Goal: Information Seeking & Learning: Learn about a topic

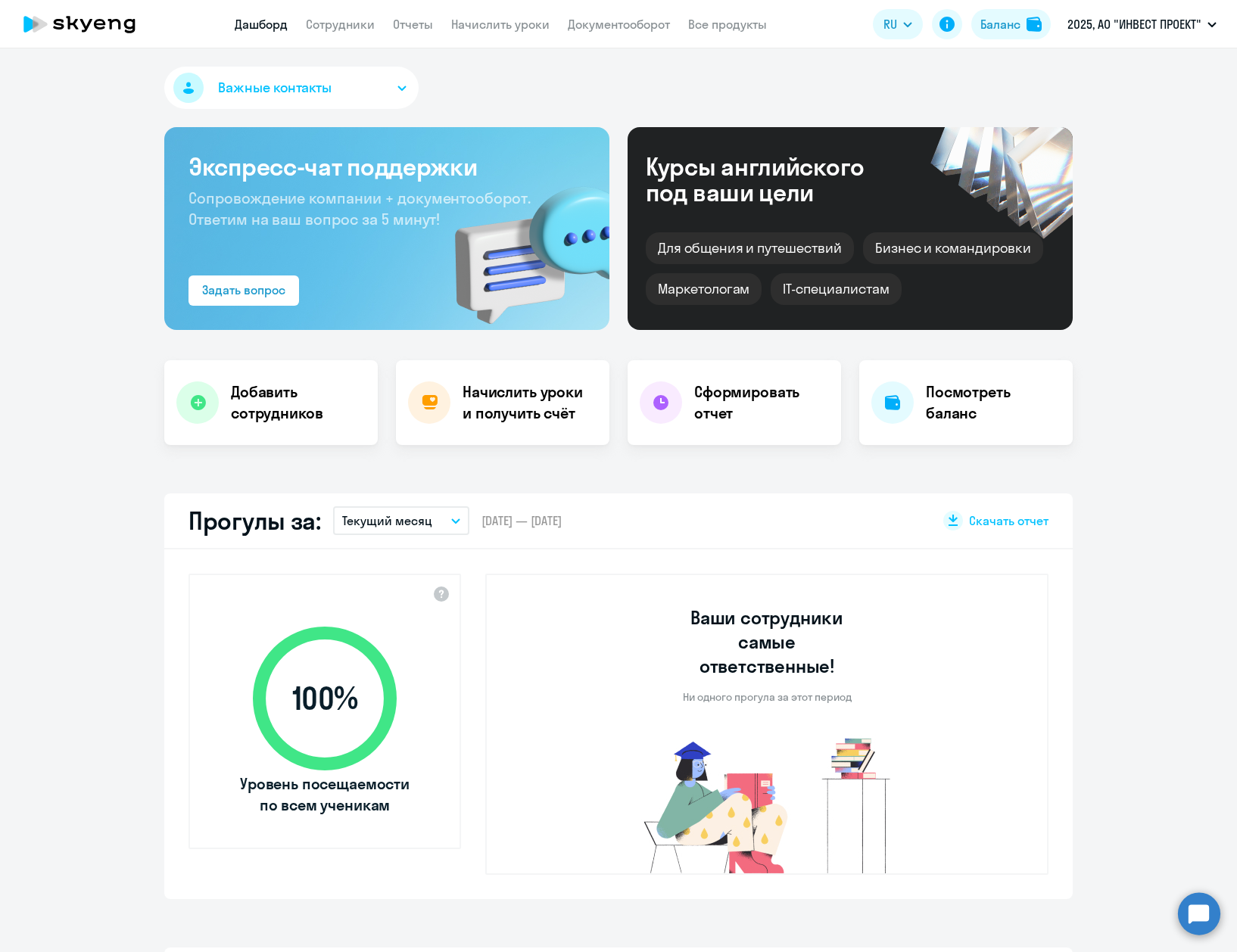
select select "30"
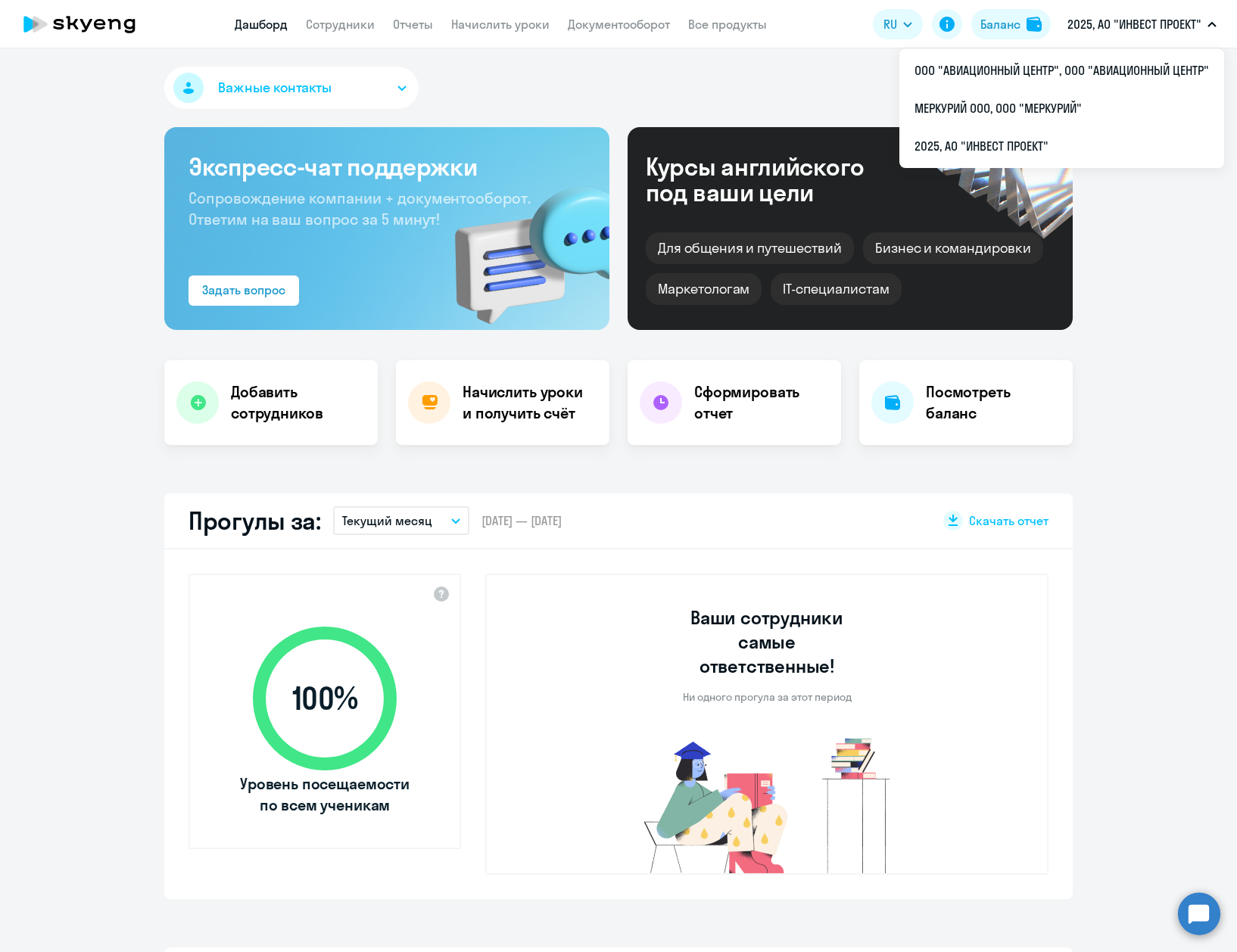
click at [1184, 30] on p "2025, АО "ИНВЕСТ ПРОЕКТ"" at bounding box center [1134, 23] width 134 height 18
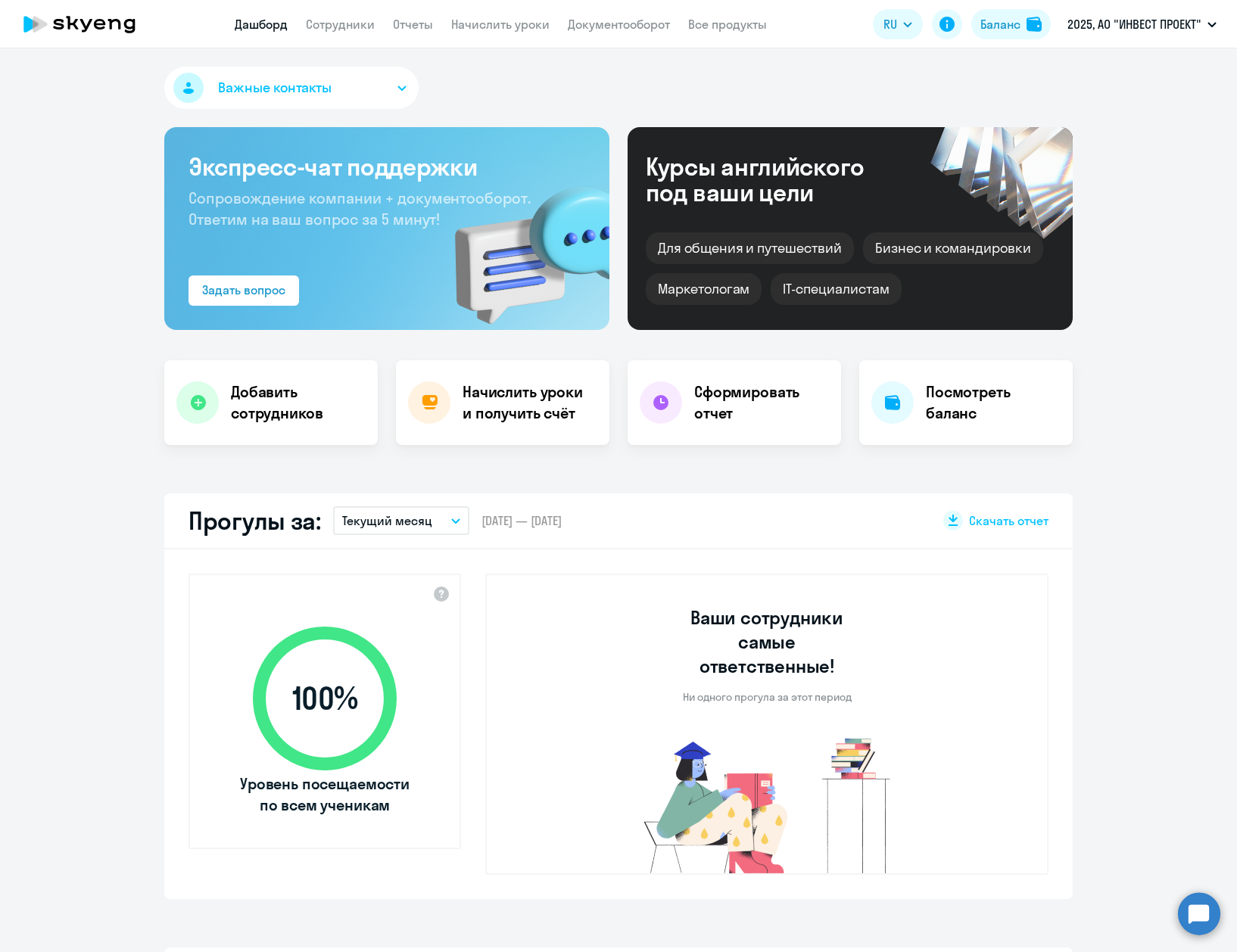
click at [1184, 30] on p "2025, АО "ИНВЕСТ ПРОЕКТ"" at bounding box center [1134, 23] width 134 height 18
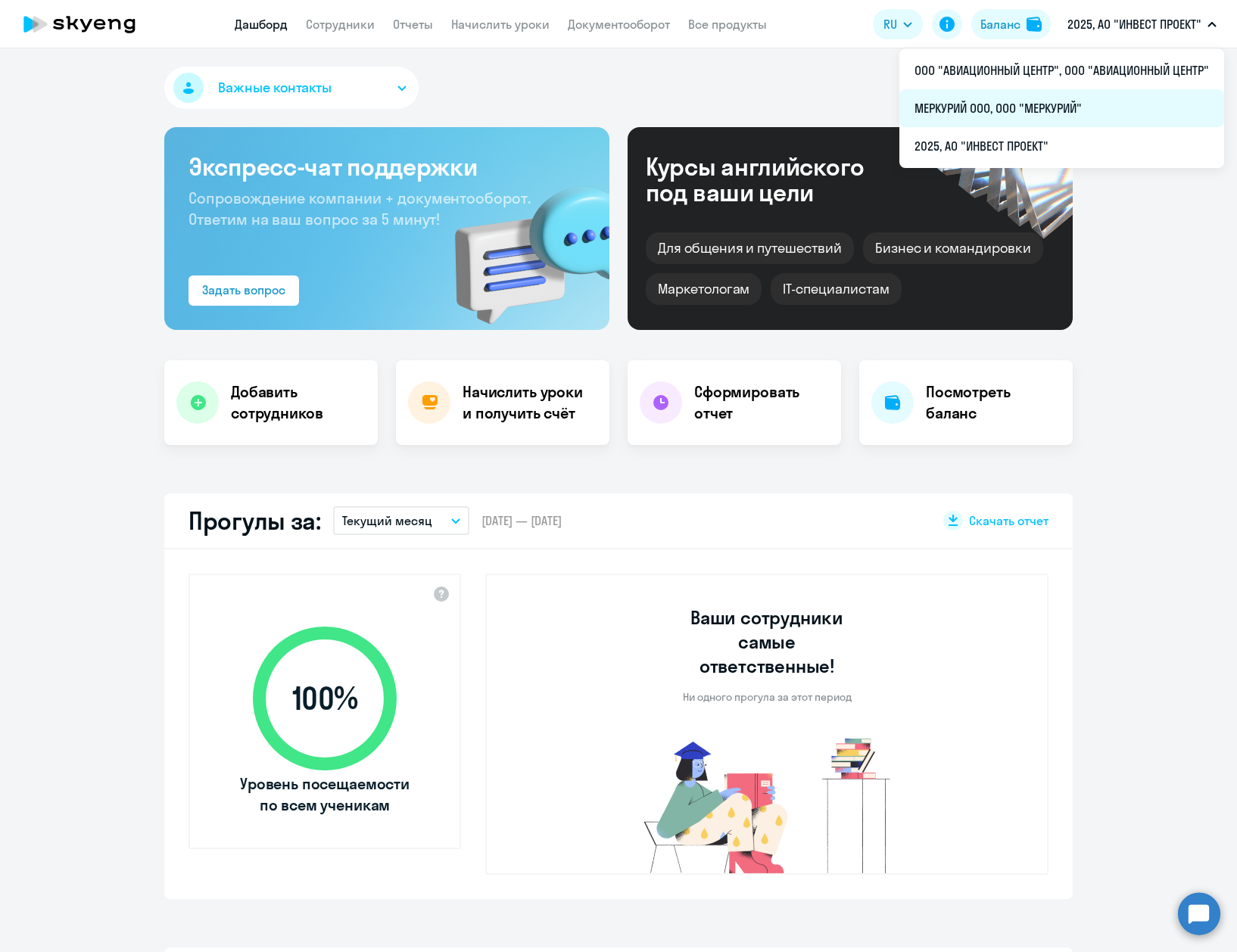
click at [1025, 110] on li "МЕРКУРИЙ ООО, ООО "МЕРКУРИЙ"" at bounding box center [1062, 108] width 325 height 37
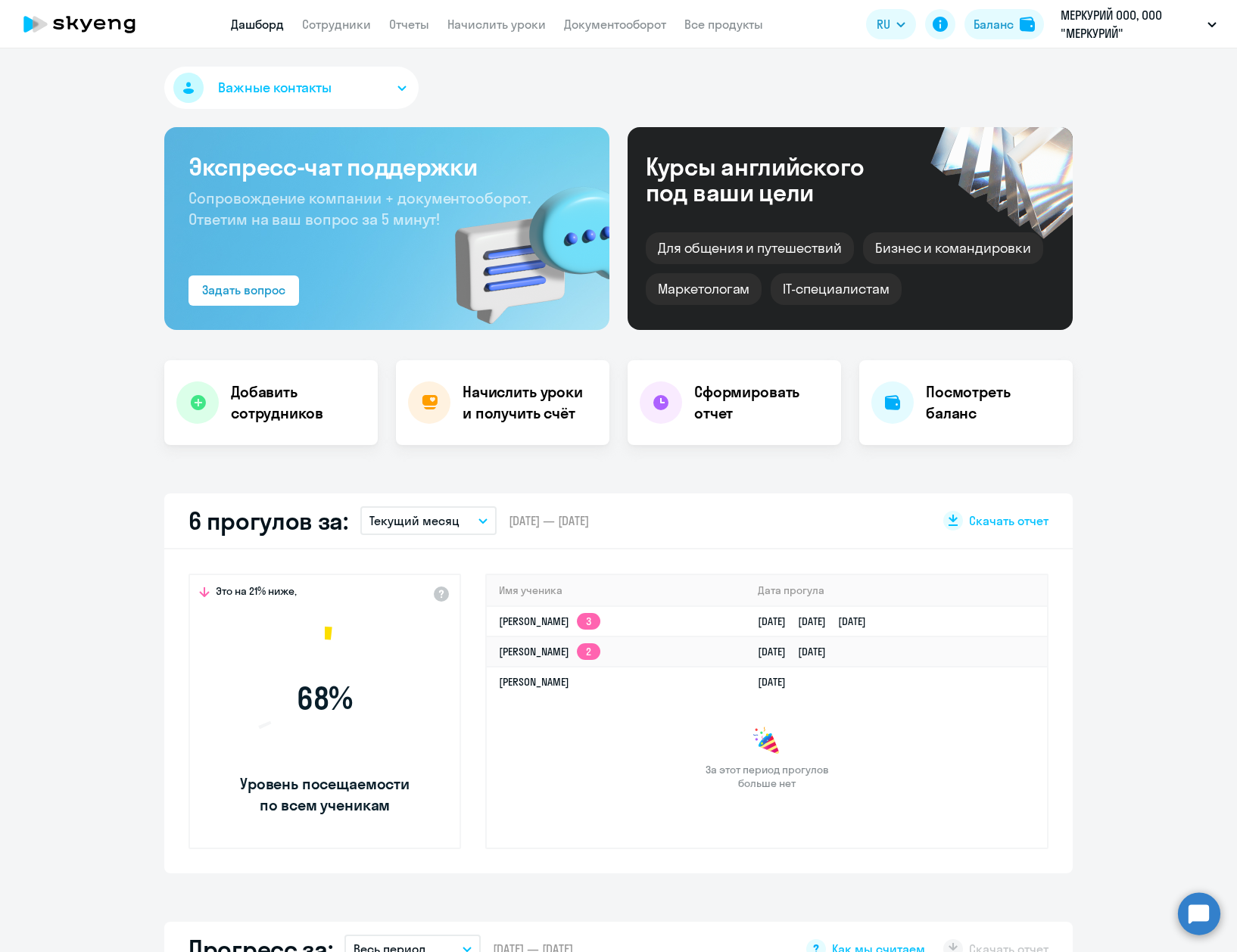
select select "30"
click at [345, 27] on link "Сотрудники" at bounding box center [336, 24] width 69 height 15
select select "30"
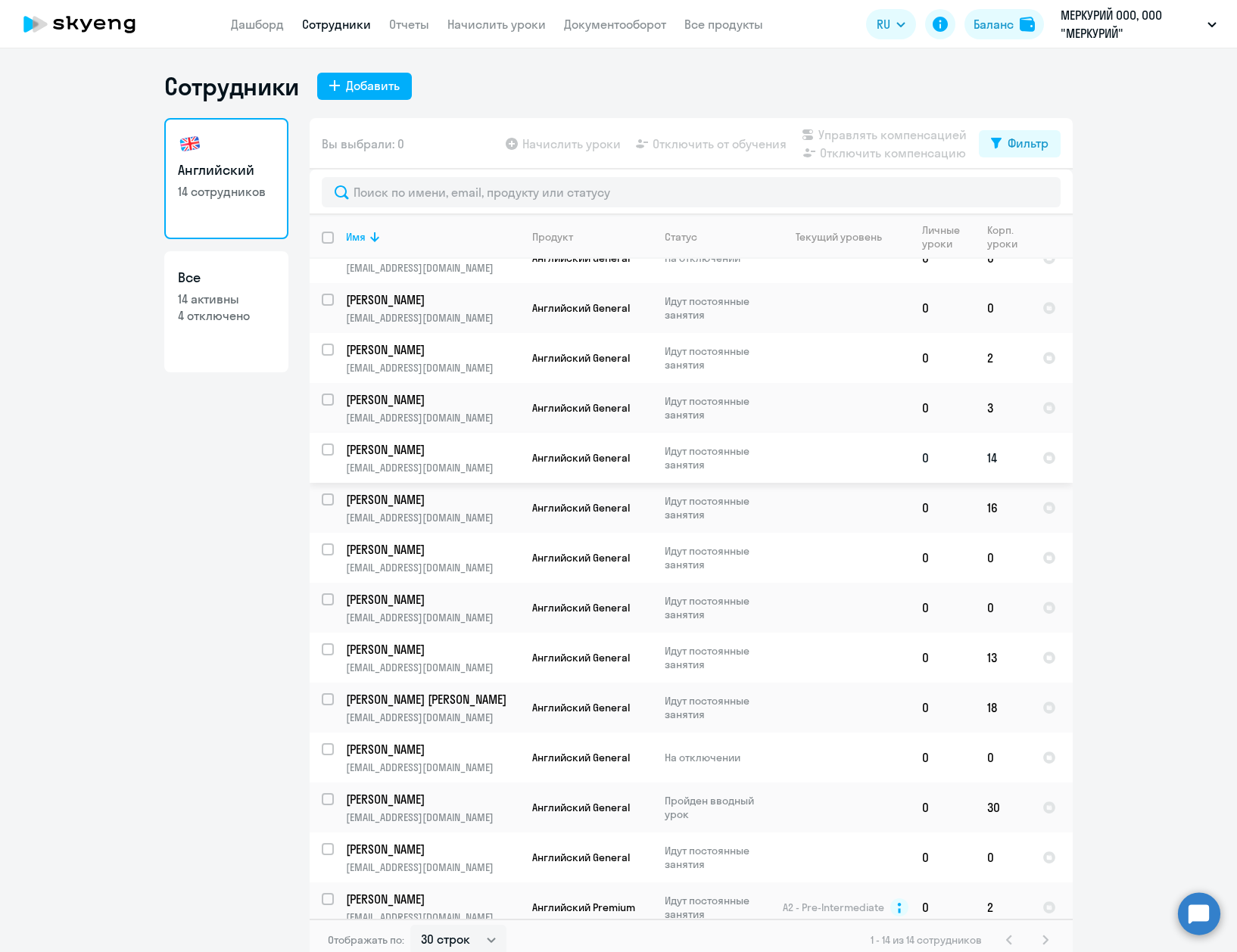
scroll to position [39, 0]
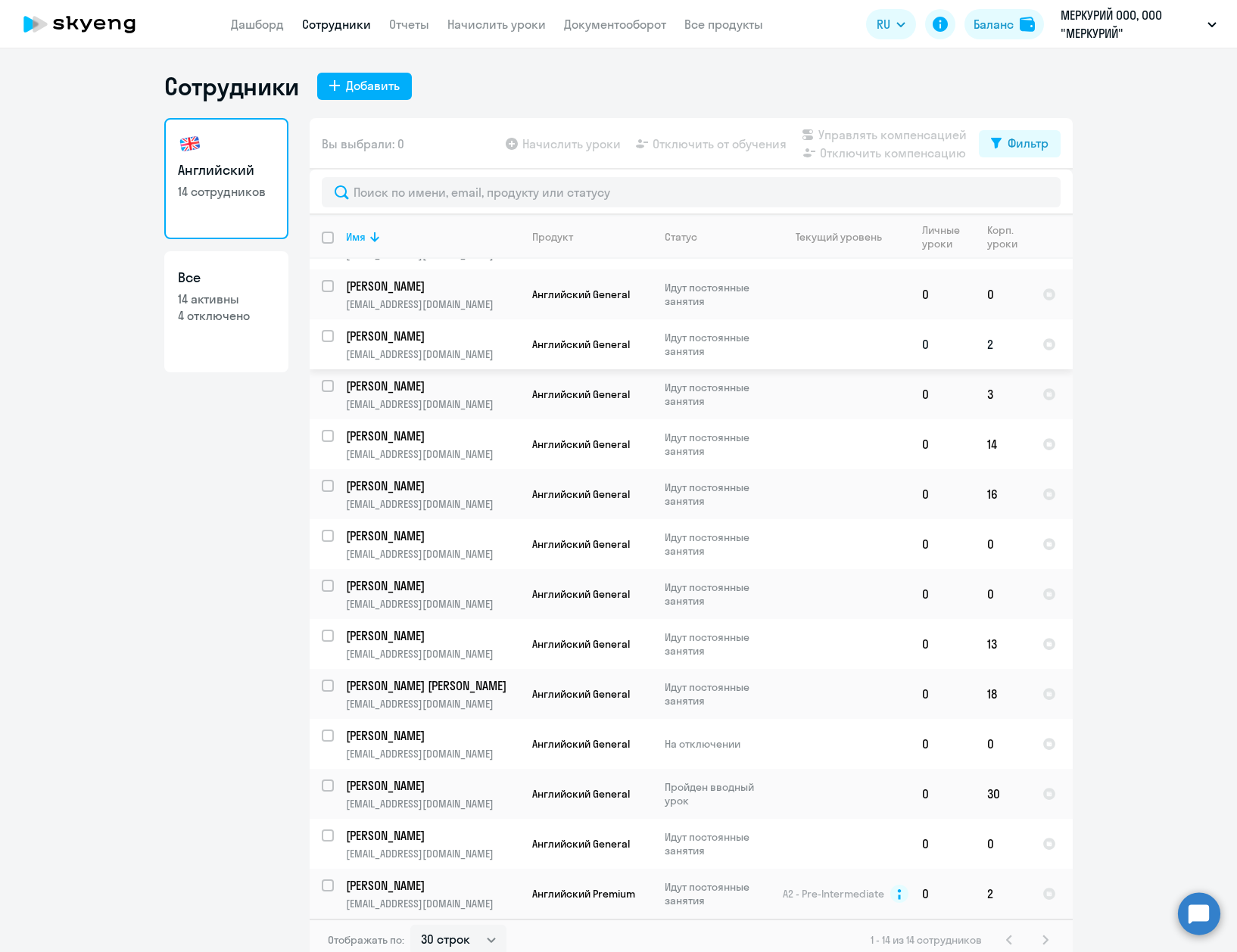
click at [495, 356] on p "[EMAIL_ADDRESS][DOMAIN_NAME]" at bounding box center [432, 354] width 173 height 14
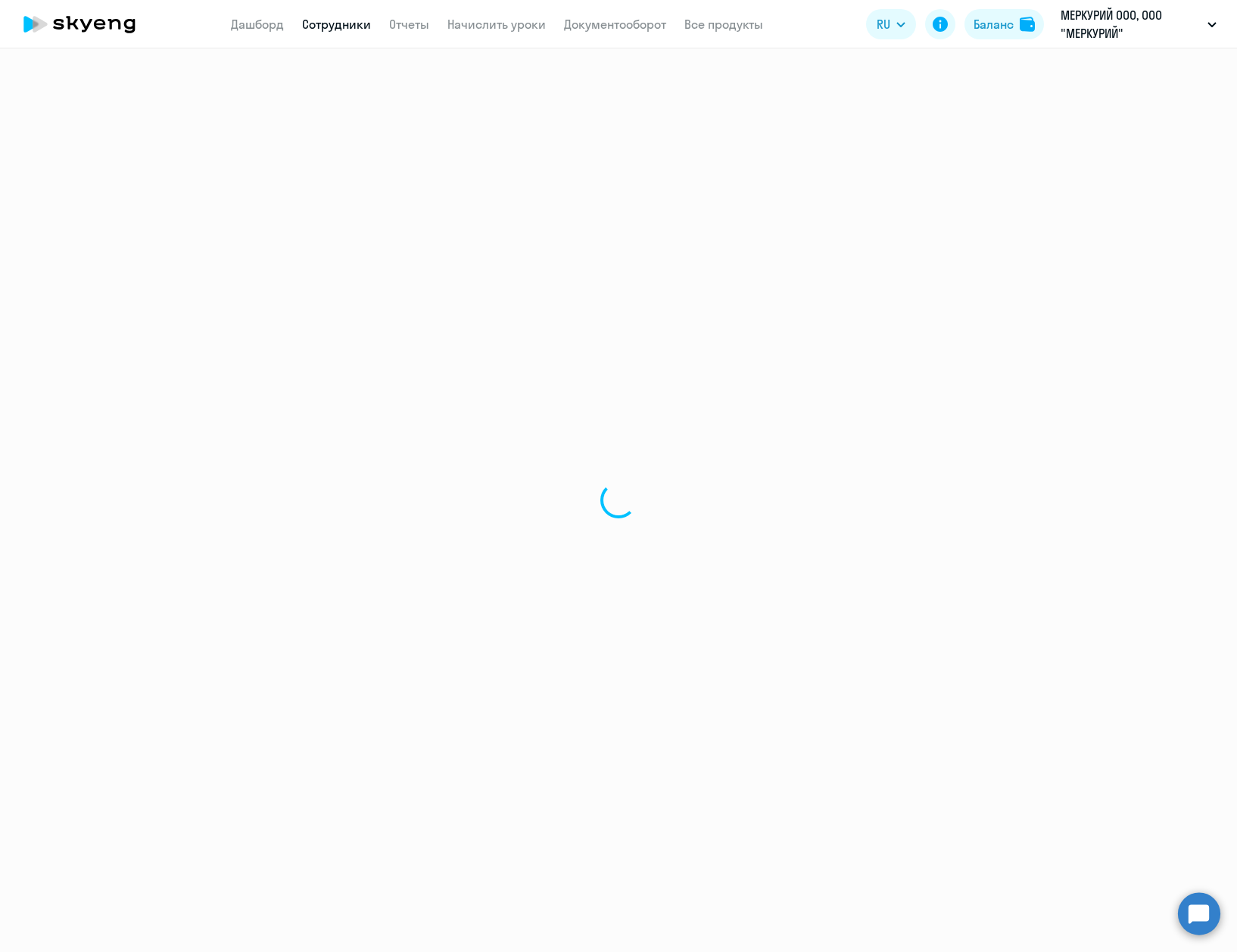
select select "english"
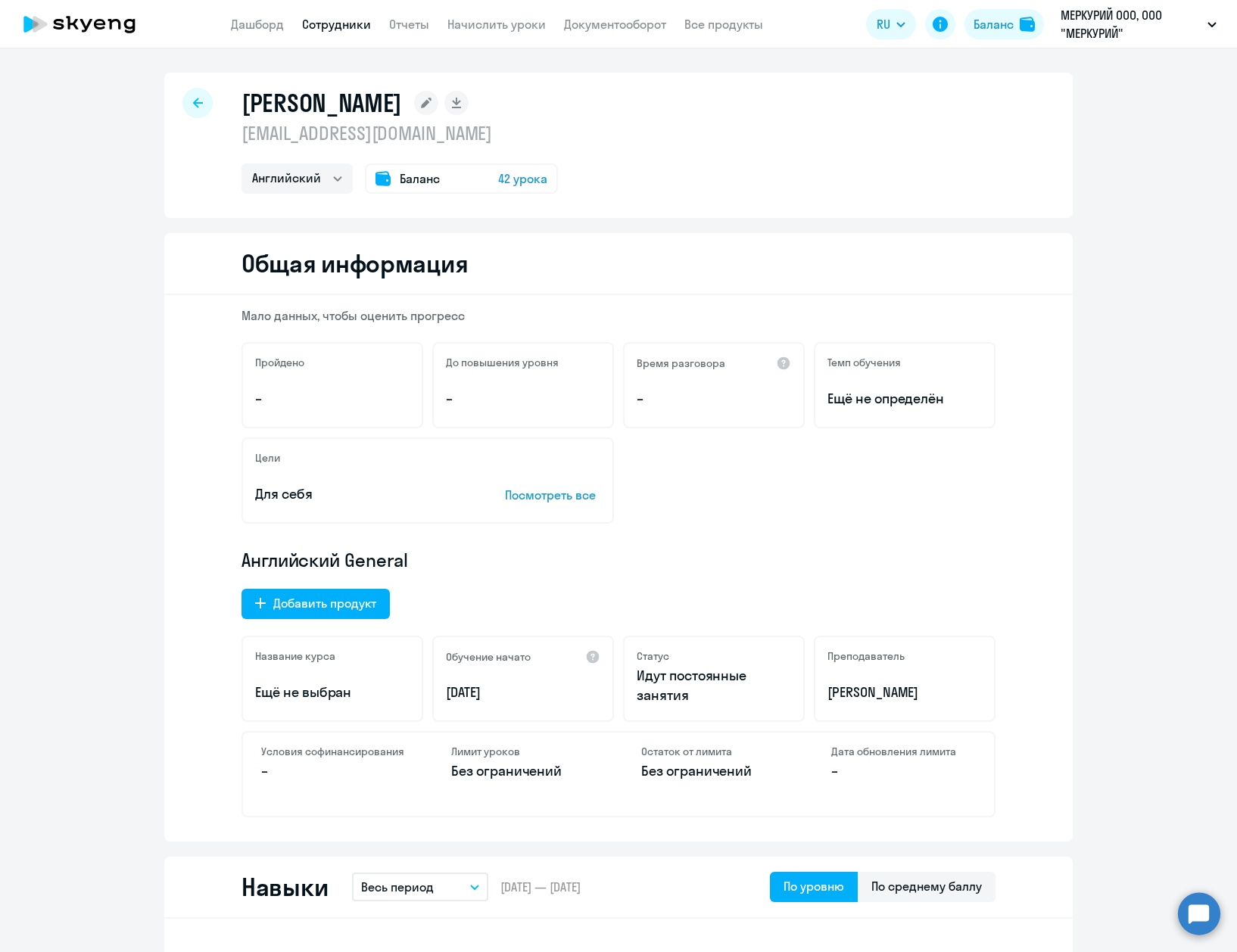
click at [262, 109] on h1 "[PERSON_NAME]" at bounding box center [321, 103] width 160 height 30
copy h1 "[PERSON_NAME]"
